Goal: Transaction & Acquisition: Obtain resource

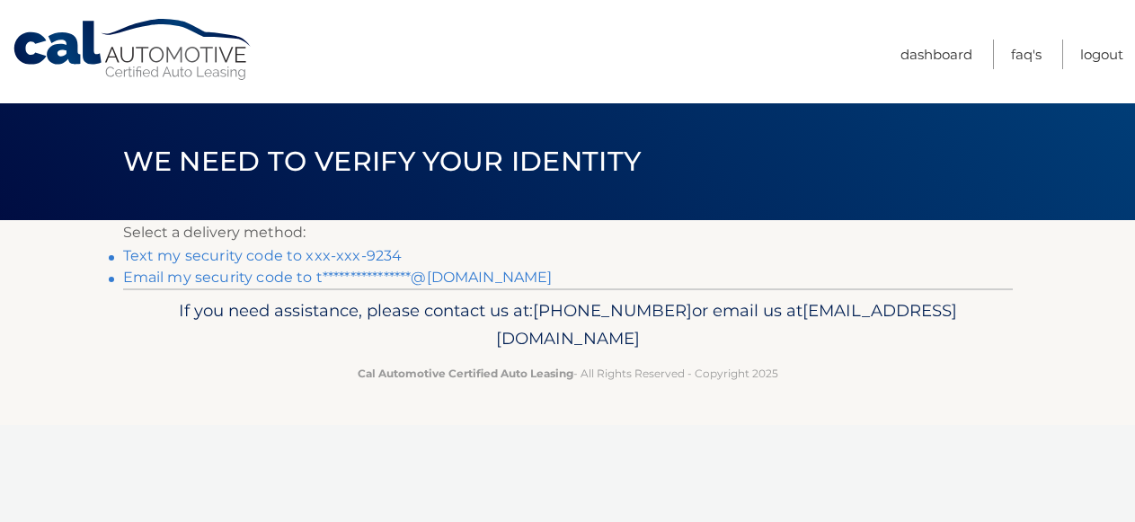
click at [264, 278] on link "**********" at bounding box center [337, 277] width 429 height 17
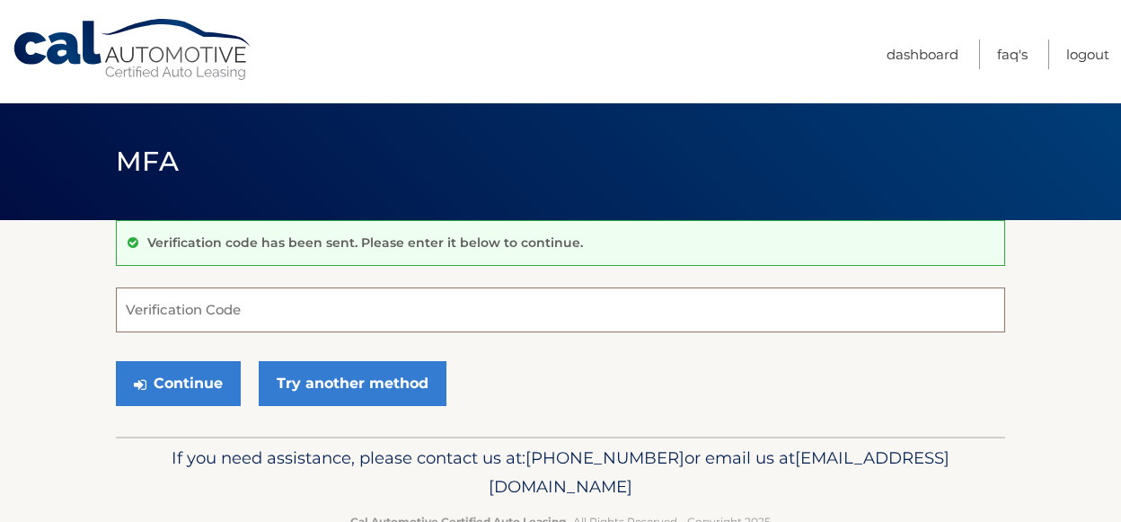
click at [225, 314] on input "Verification Code" at bounding box center [560, 309] width 889 height 45
click at [245, 311] on input "Verification Code" at bounding box center [560, 309] width 889 height 45
paste input "121911"
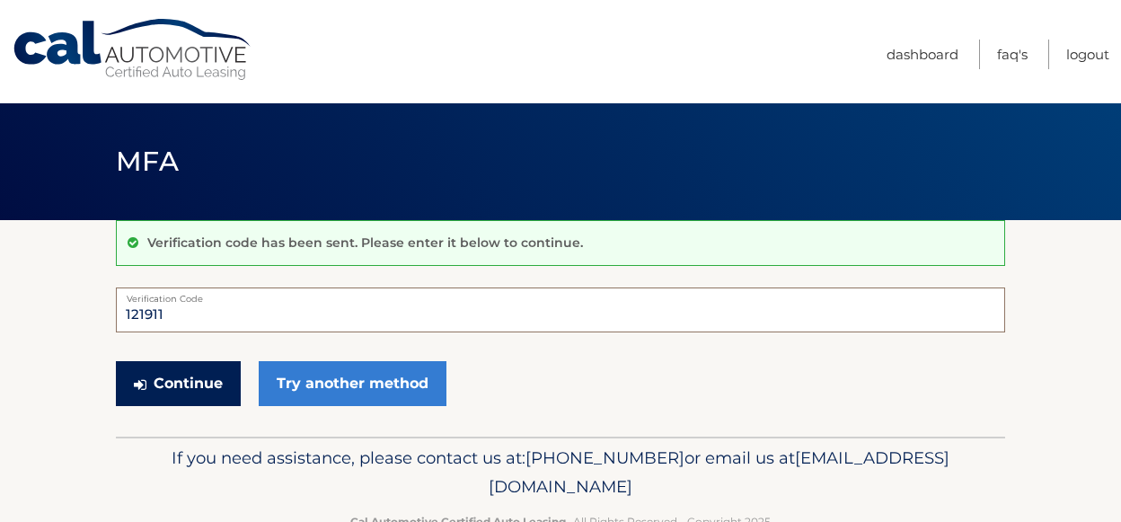
type input "121911"
click at [196, 386] on button "Continue" at bounding box center [178, 383] width 125 height 45
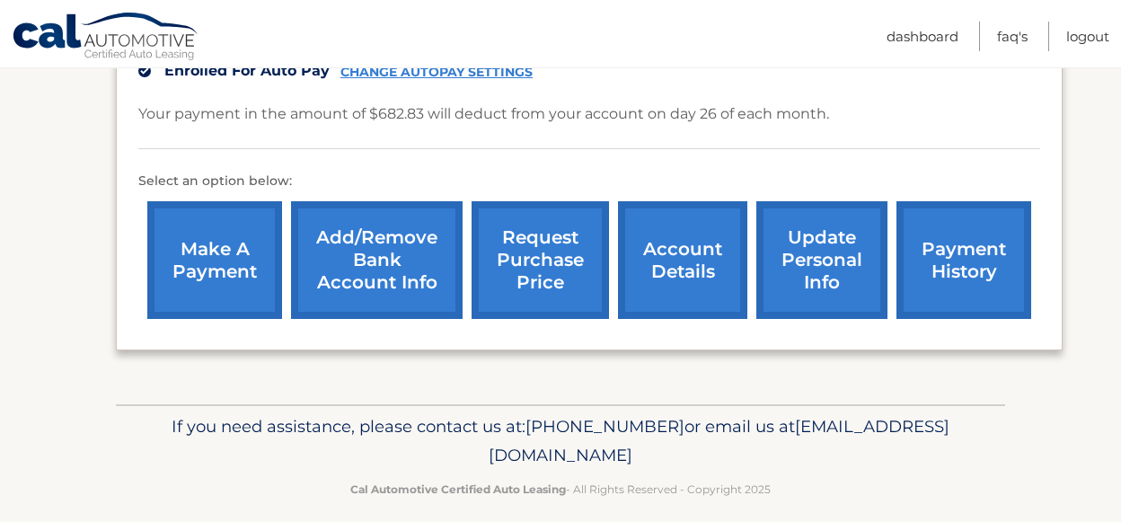
scroll to position [586, 0]
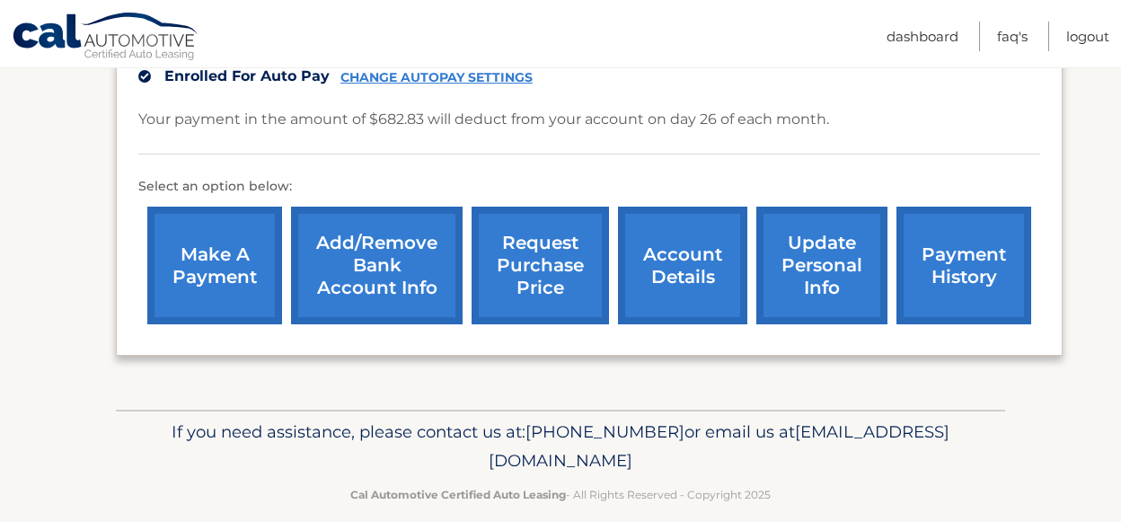
click at [672, 271] on link "account details" at bounding box center [682, 266] width 129 height 118
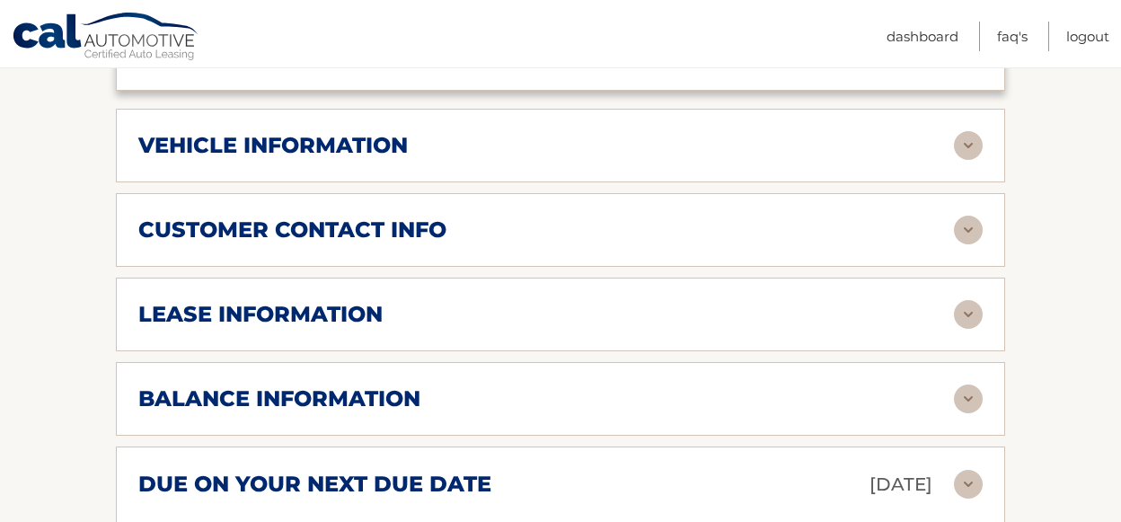
scroll to position [792, 0]
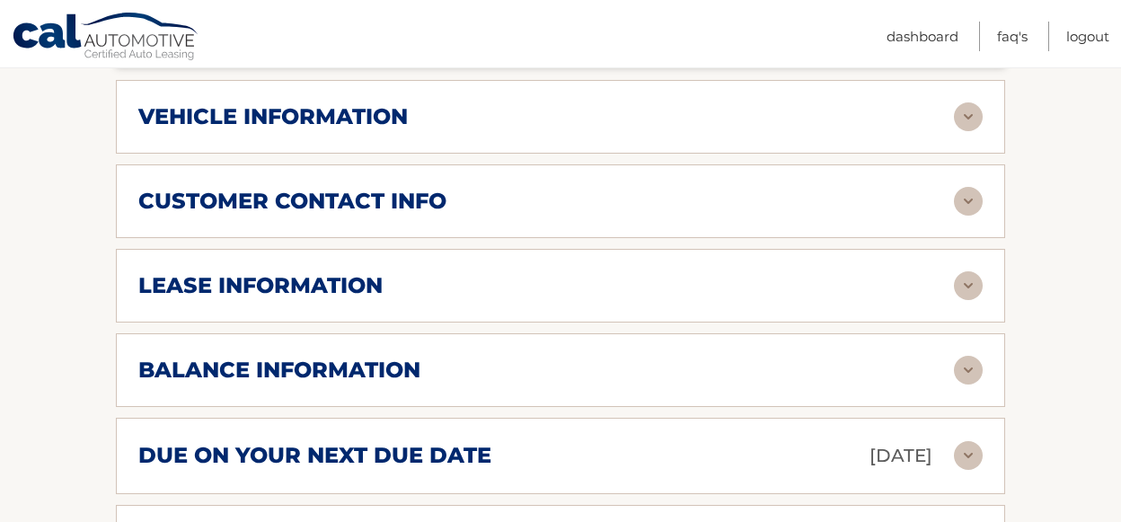
click at [966, 384] on img at bounding box center [968, 370] width 29 height 29
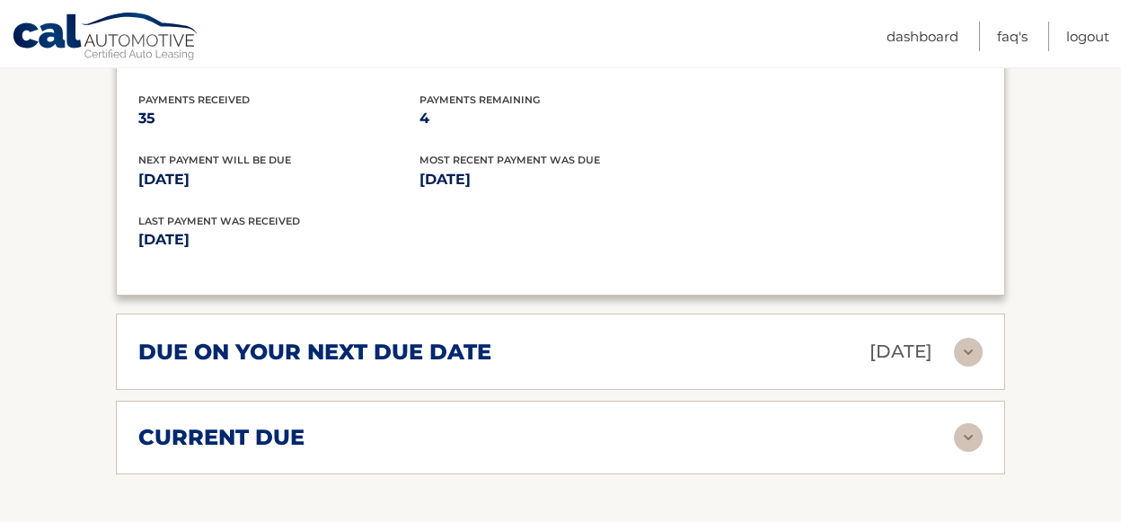
scroll to position [1115, 0]
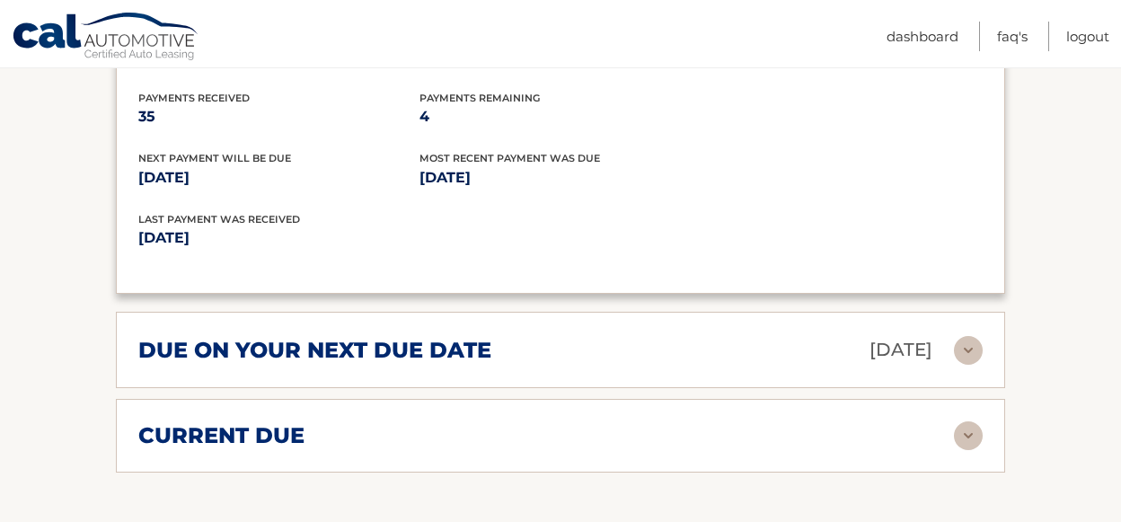
click at [959, 365] on img at bounding box center [968, 350] width 29 height 29
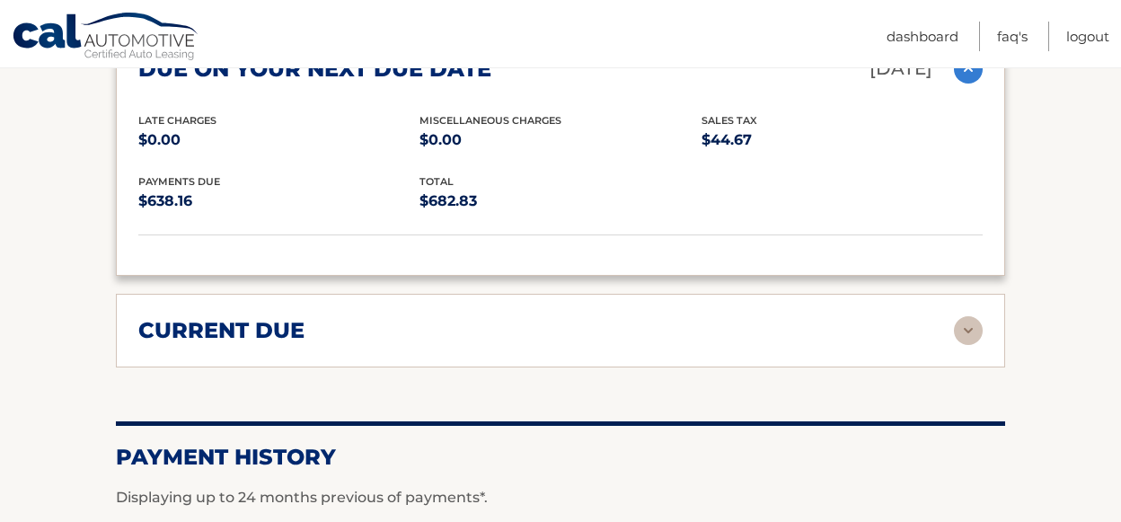
scroll to position [1402, 0]
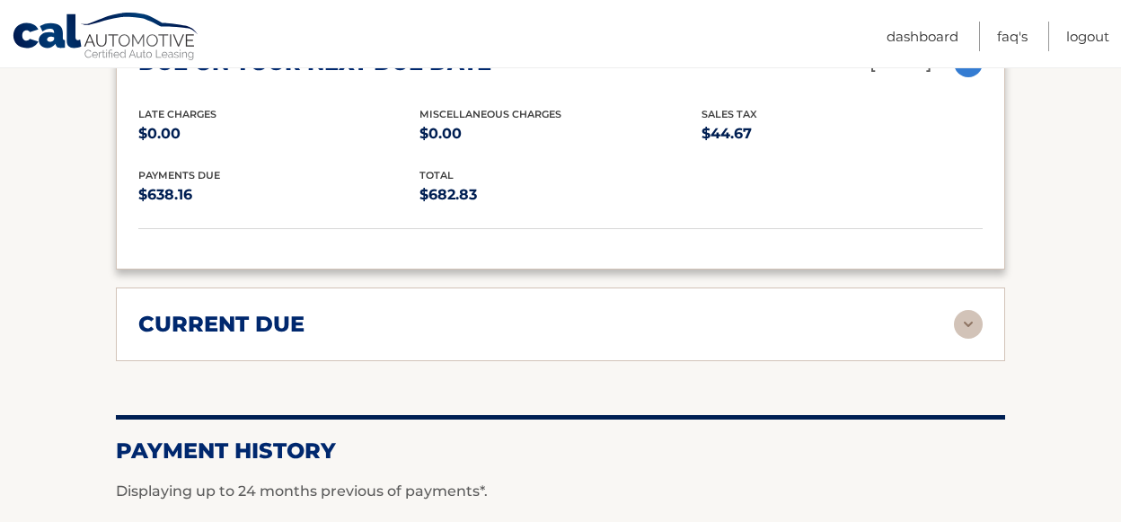
click at [969, 339] on img at bounding box center [968, 324] width 29 height 29
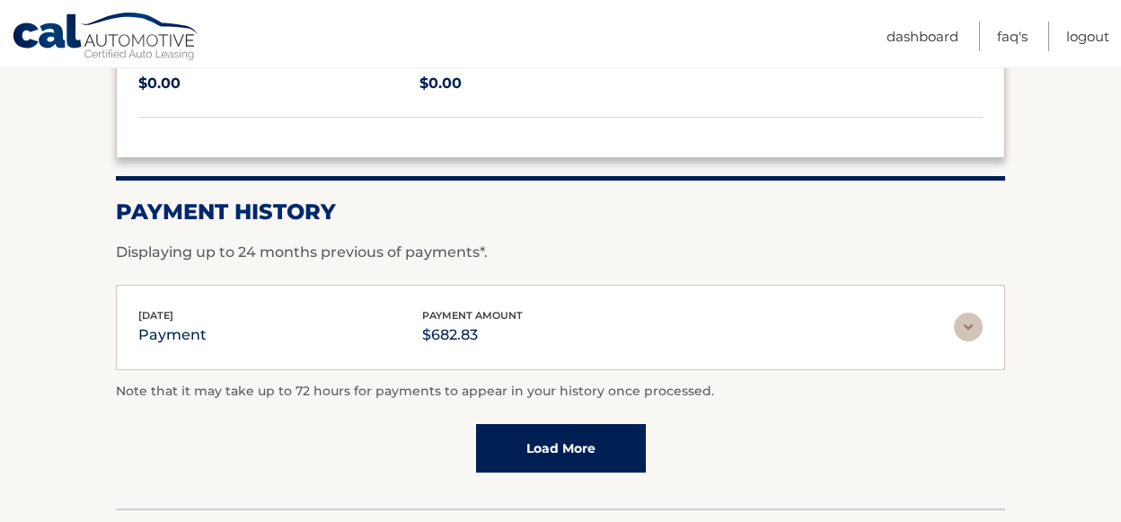
scroll to position [1783, 0]
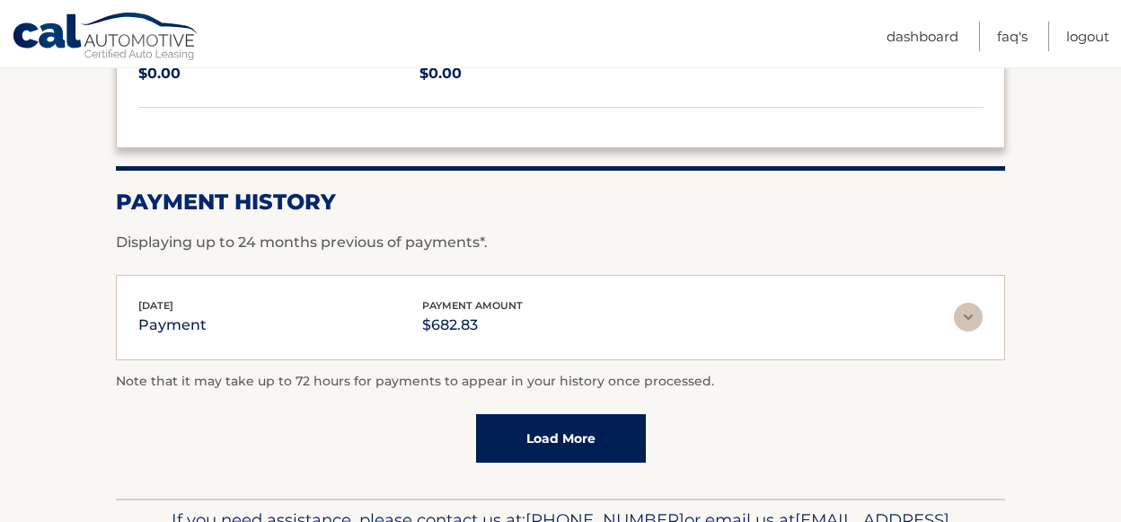
click at [970, 331] on img at bounding box center [968, 317] width 29 height 29
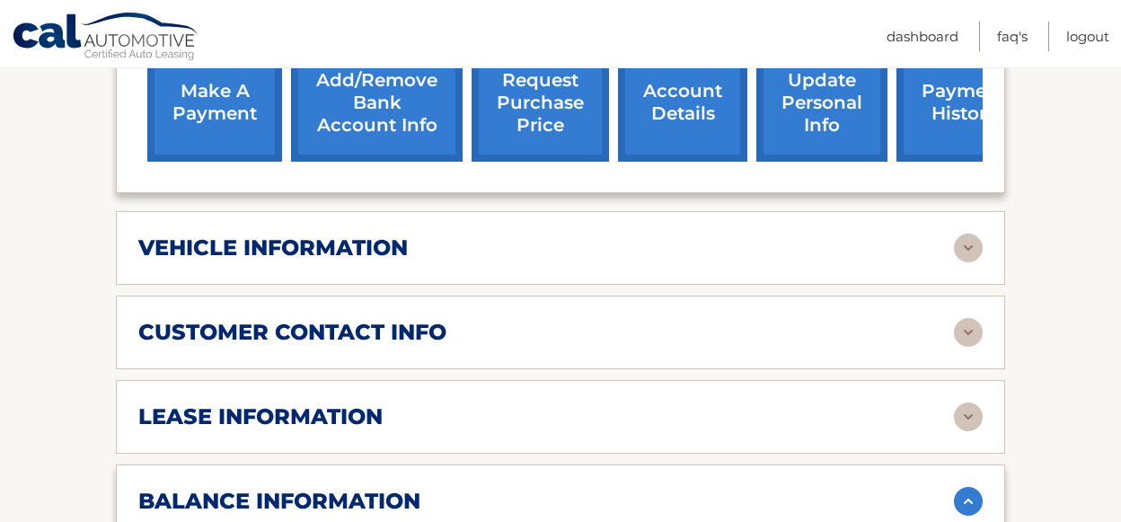
scroll to position [675, 0]
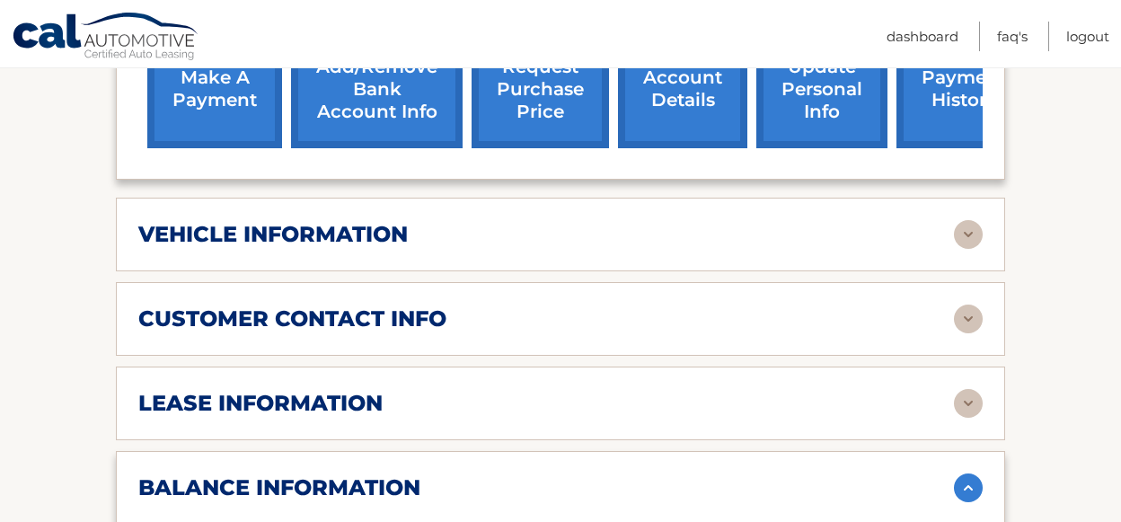
click at [975, 249] on img at bounding box center [968, 234] width 29 height 29
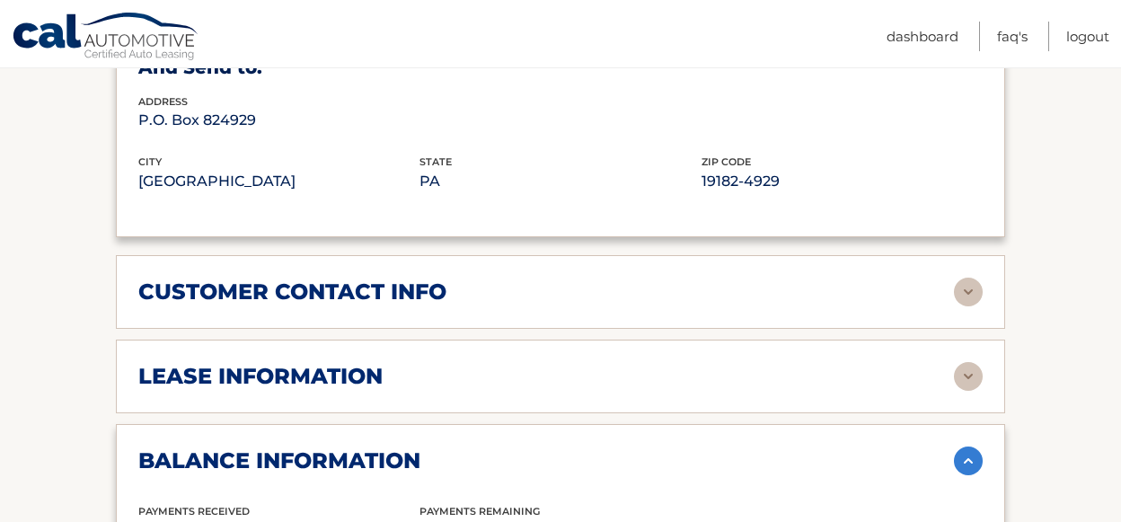
scroll to position [1141, 0]
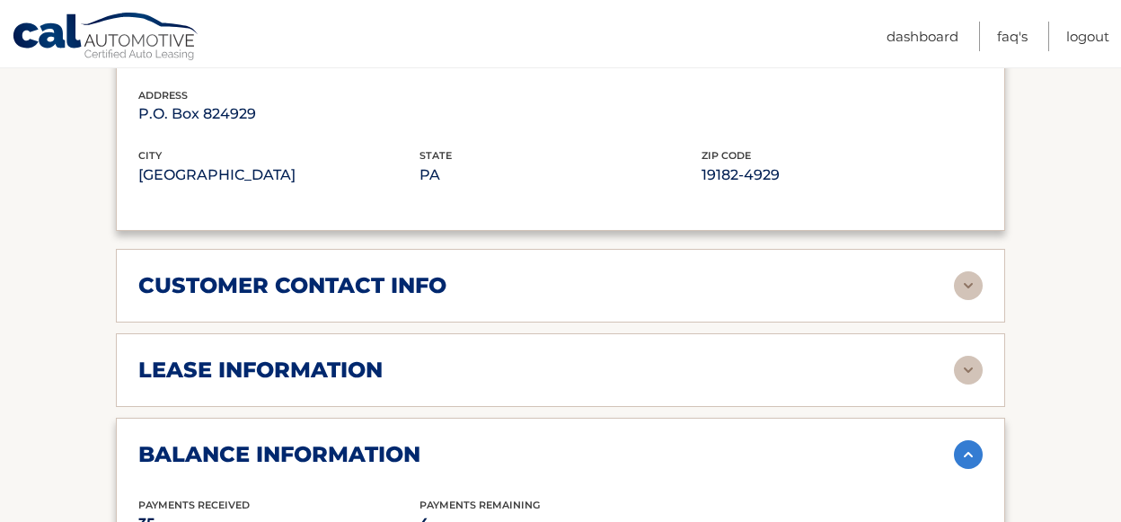
click at [968, 300] on img at bounding box center [968, 285] width 29 height 29
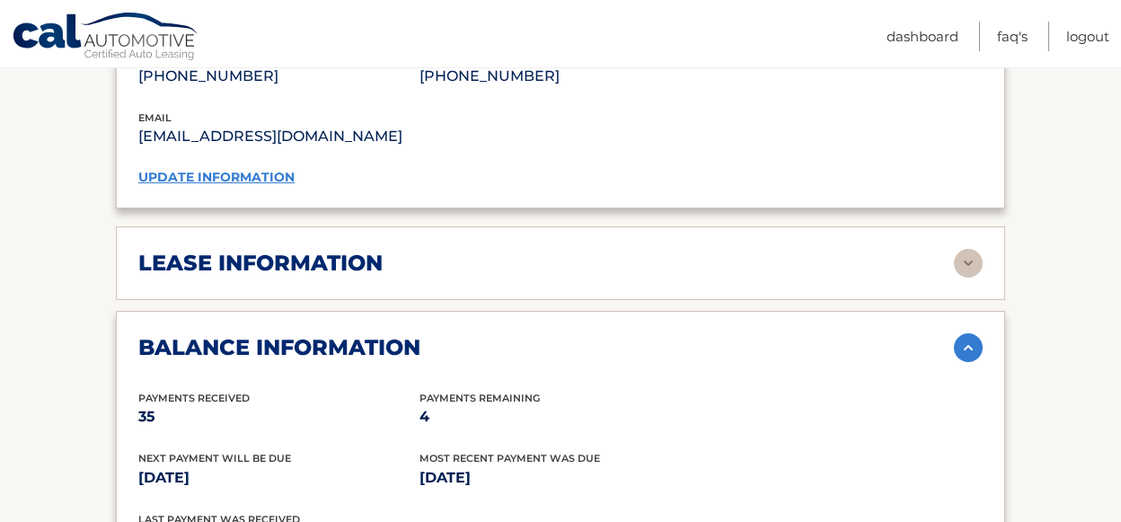
scroll to position [1604, 0]
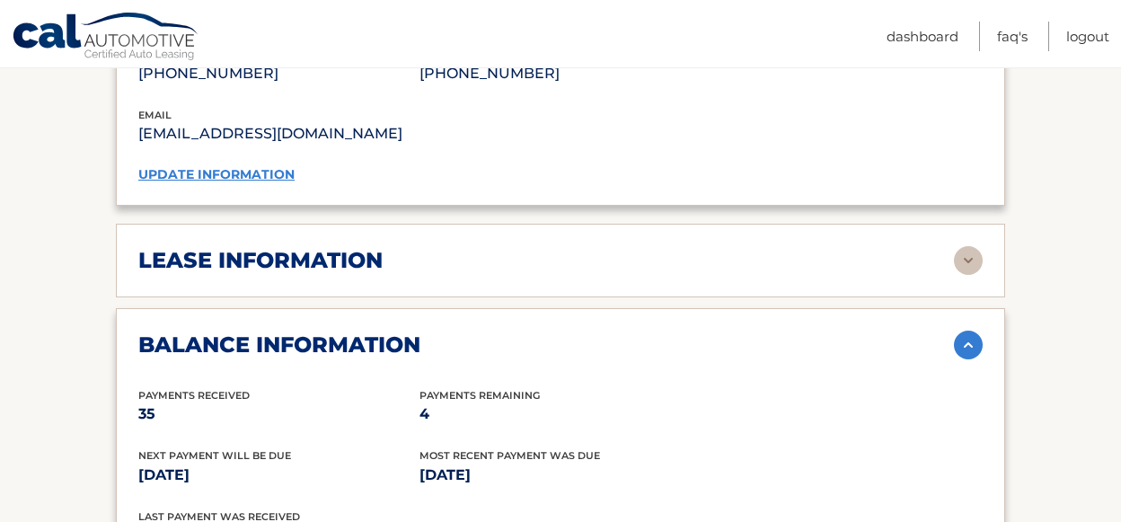
click at [963, 275] on img at bounding box center [968, 260] width 29 height 29
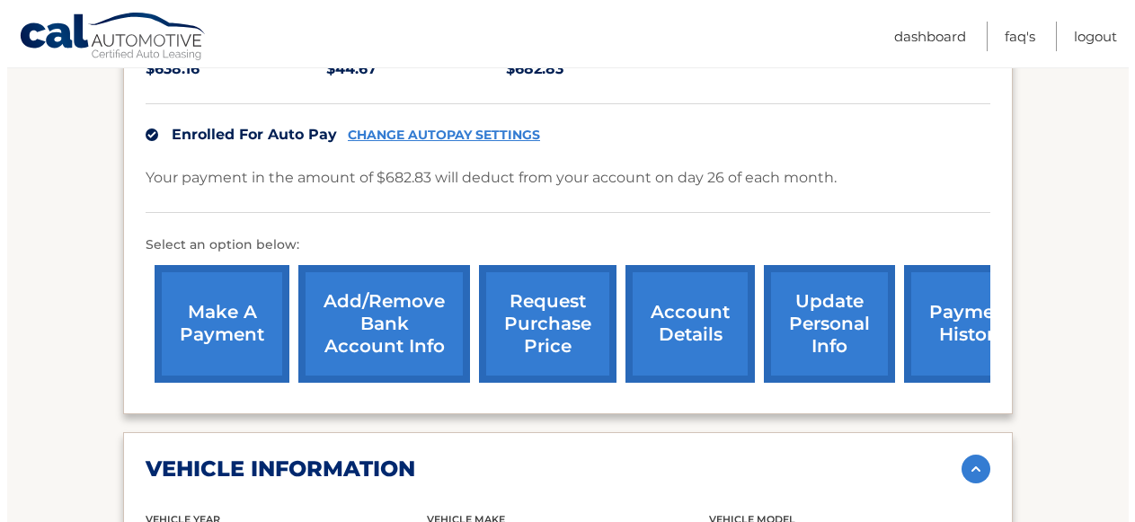
scroll to position [454, 0]
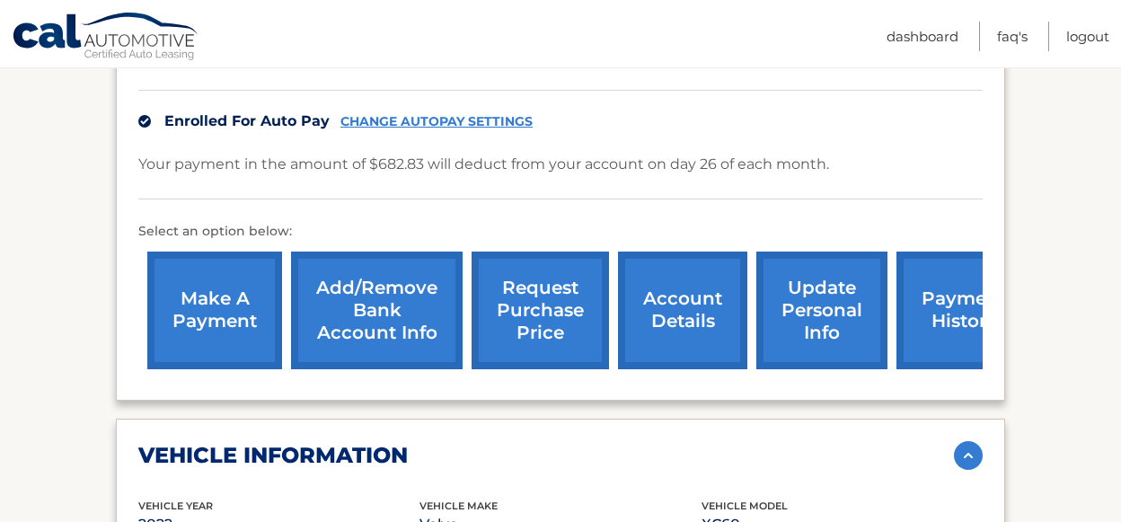
click at [526, 323] on link "request purchase price" at bounding box center [540, 311] width 137 height 118
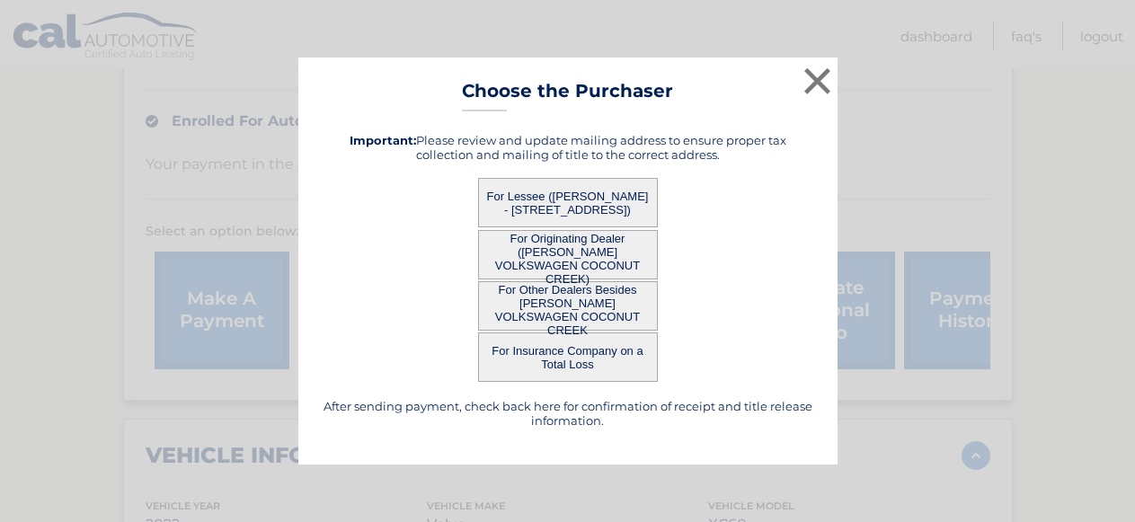
click at [525, 192] on button "For Lessee ([PERSON_NAME] - [STREET_ADDRESS])" at bounding box center [568, 202] width 180 height 49
click at [533, 200] on button "For Lessee ([PERSON_NAME] - [STREET_ADDRESS])" at bounding box center [568, 202] width 180 height 49
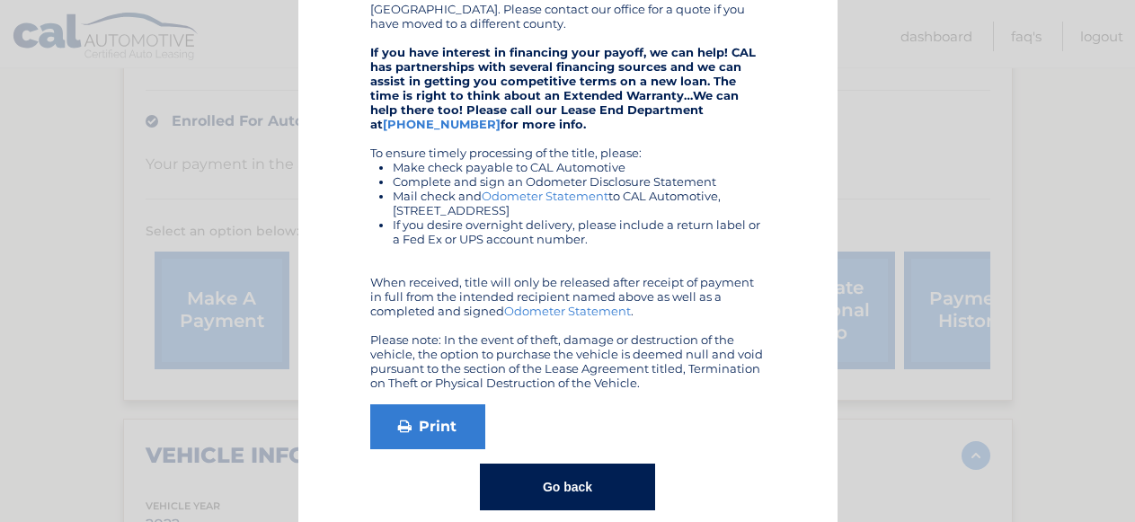
scroll to position [368, 0]
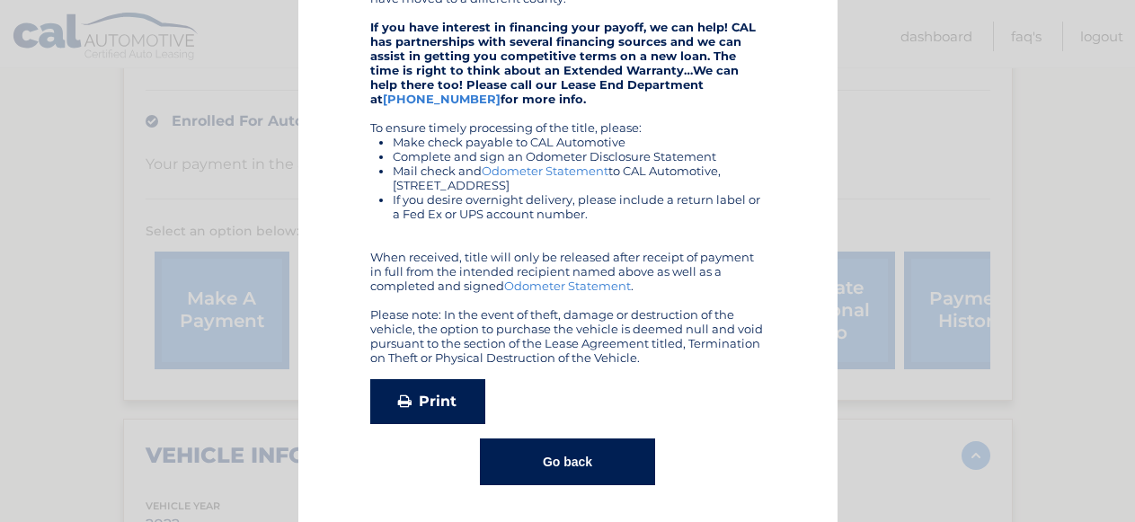
click at [431, 403] on link "Print" at bounding box center [427, 401] width 115 height 45
click at [559, 453] on button "Go back" at bounding box center [567, 461] width 175 height 47
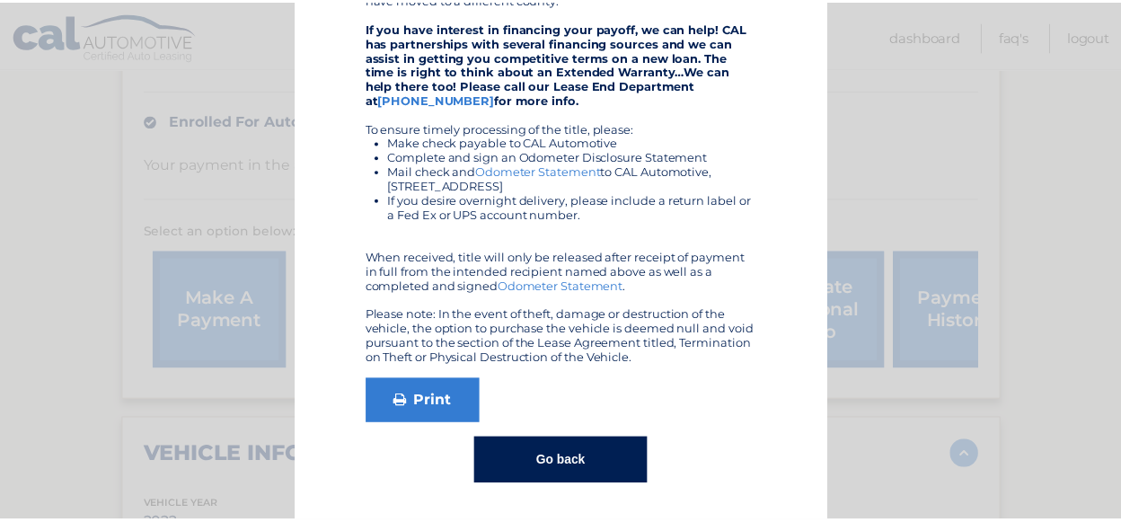
scroll to position [0, 0]
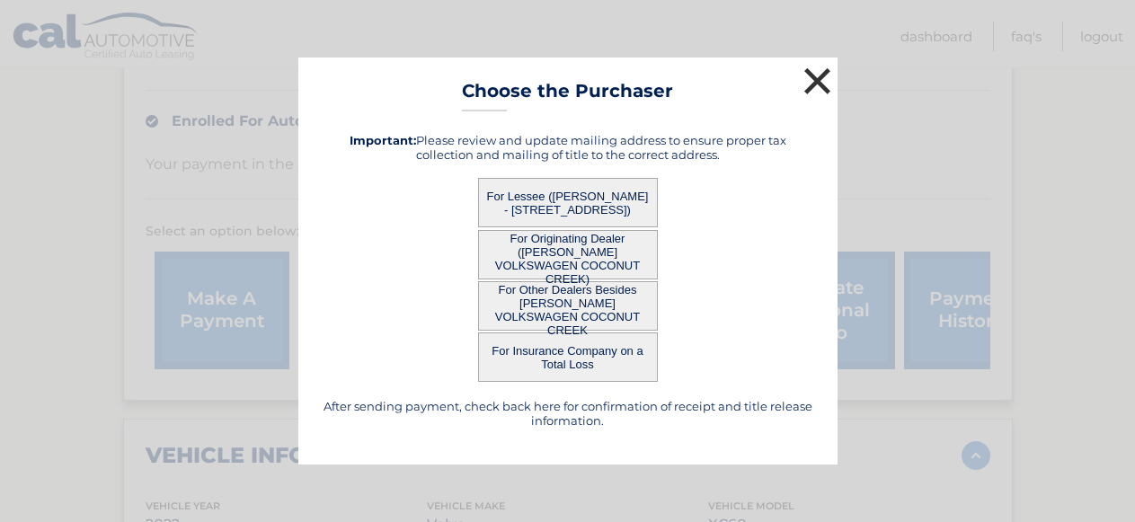
click at [828, 73] on button "×" at bounding box center [818, 81] width 36 height 36
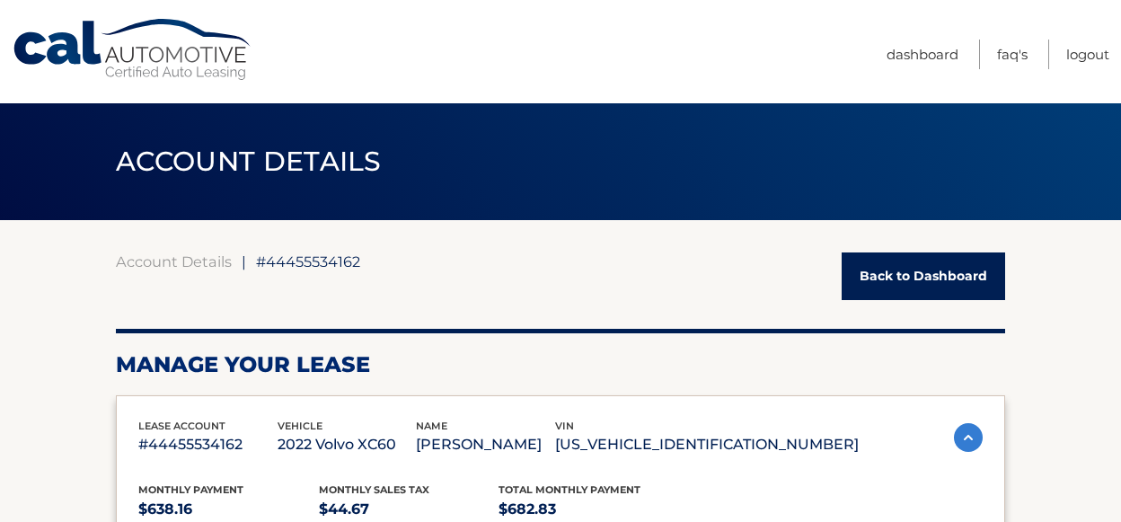
click at [889, 275] on link "Back to Dashboard" at bounding box center [923, 276] width 163 height 48
